Goal: Go to known website: Access a specific website the user already knows

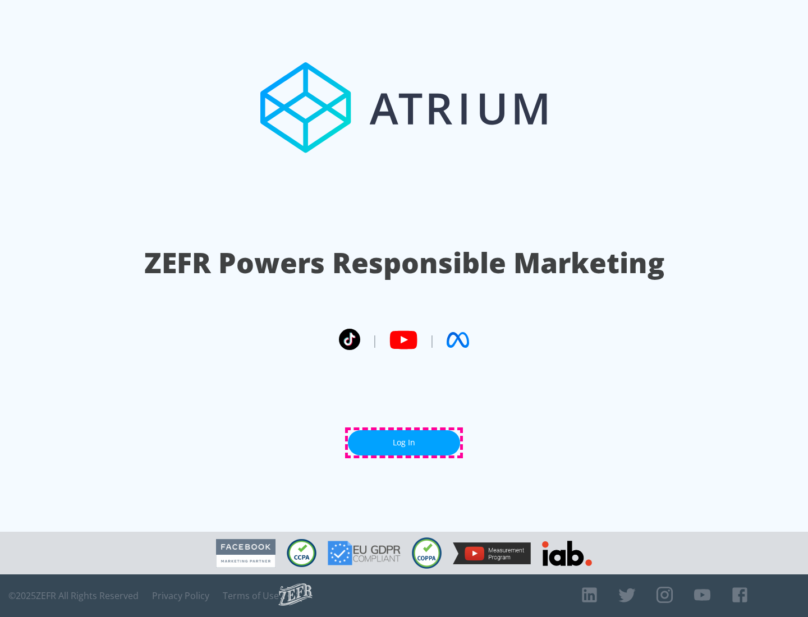
click at [404, 443] on link "Log In" at bounding box center [404, 442] width 112 height 25
